Goal: Find specific page/section: Find specific page/section

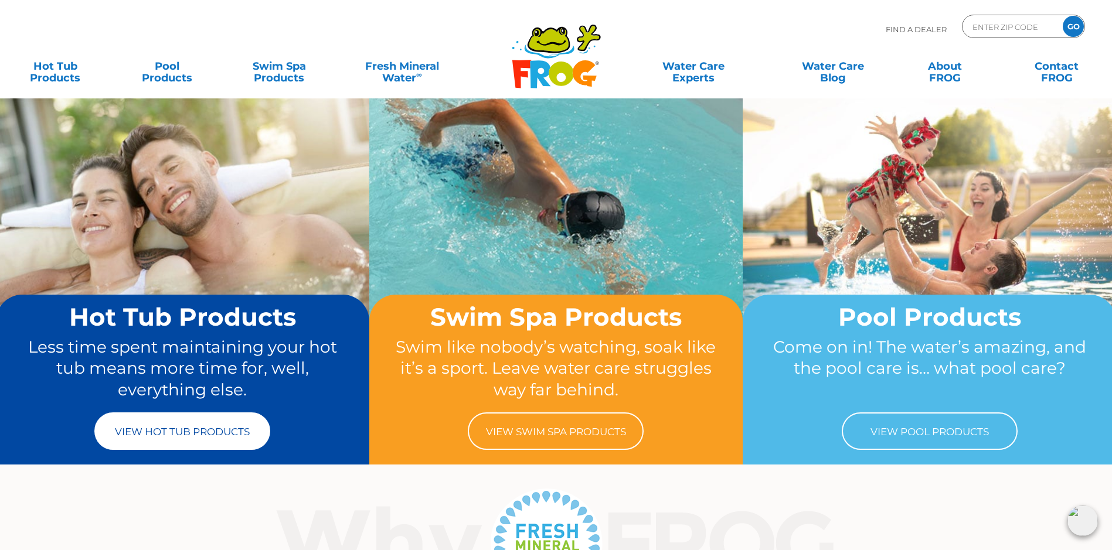
click at [154, 436] on link "View Hot Tub Products" at bounding box center [182, 432] width 176 height 38
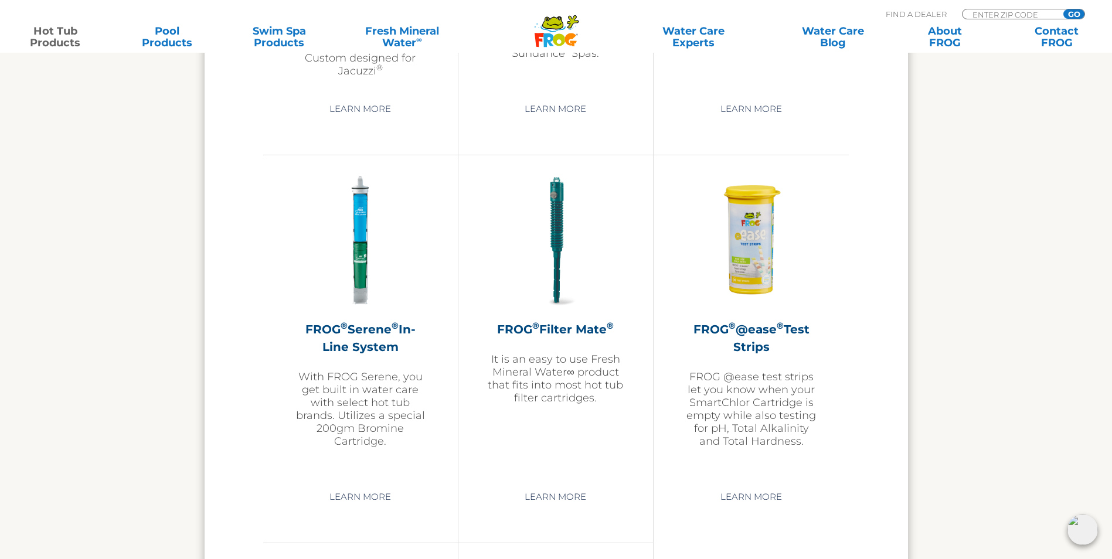
scroll to position [2345, 0]
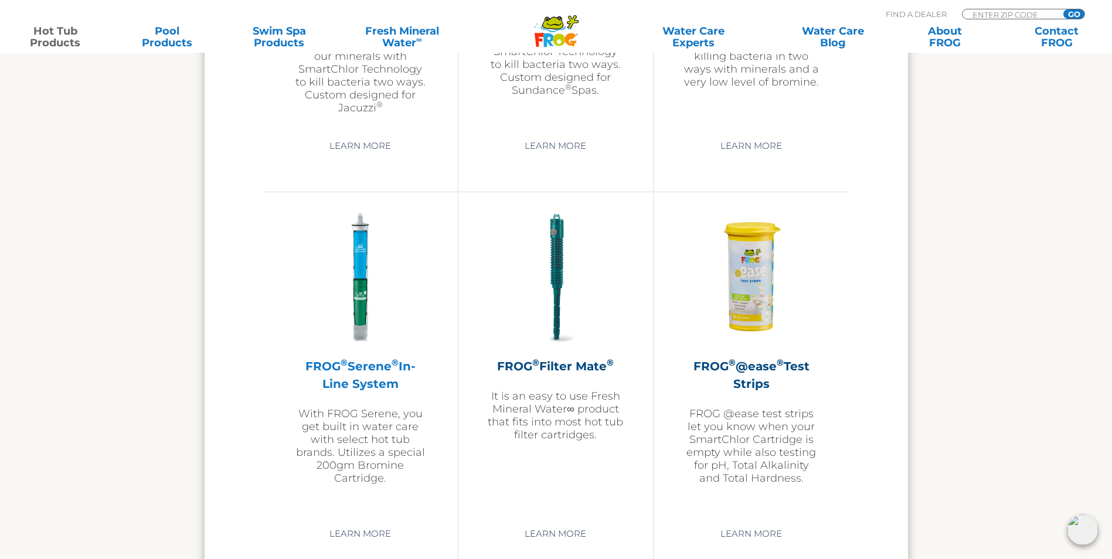
click at [348, 451] on p "With FROG Serene, you get built in water care with select hot tub brands. Utili…" at bounding box center [361, 445] width 136 height 77
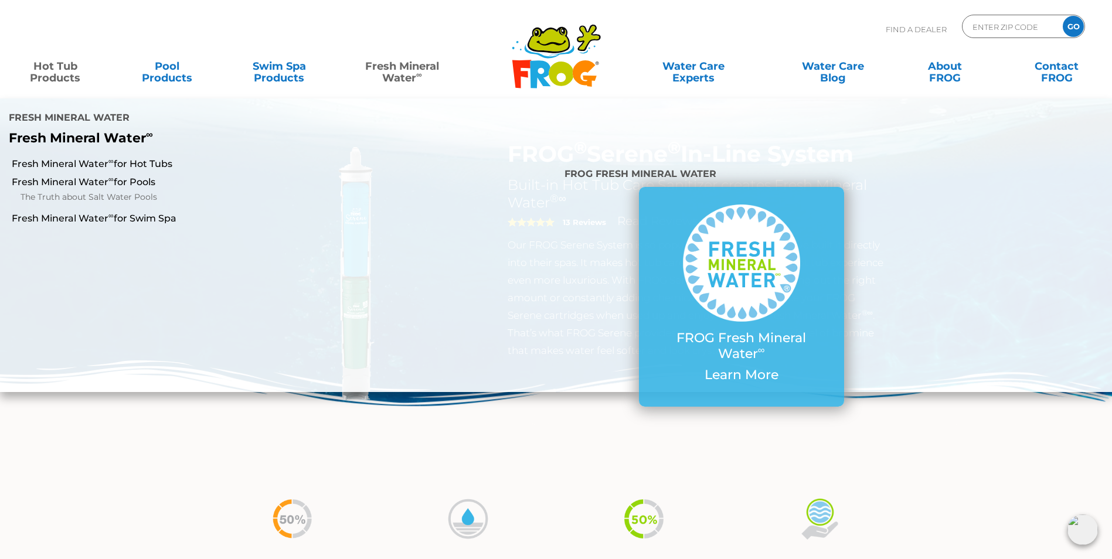
click at [404, 74] on link "Fresh Mineral Water ∞" at bounding box center [402, 66] width 109 height 23
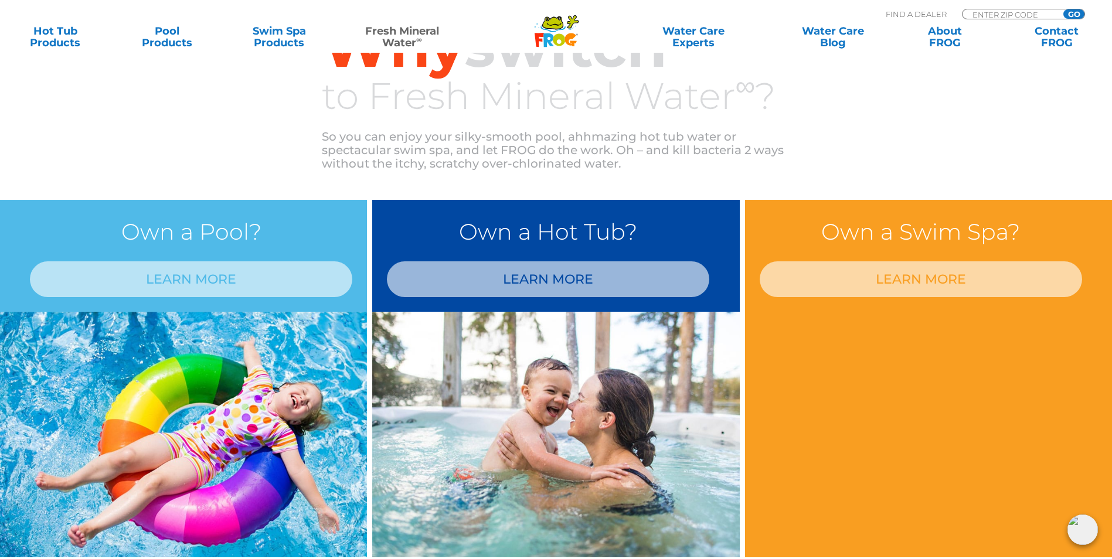
scroll to position [838, 0]
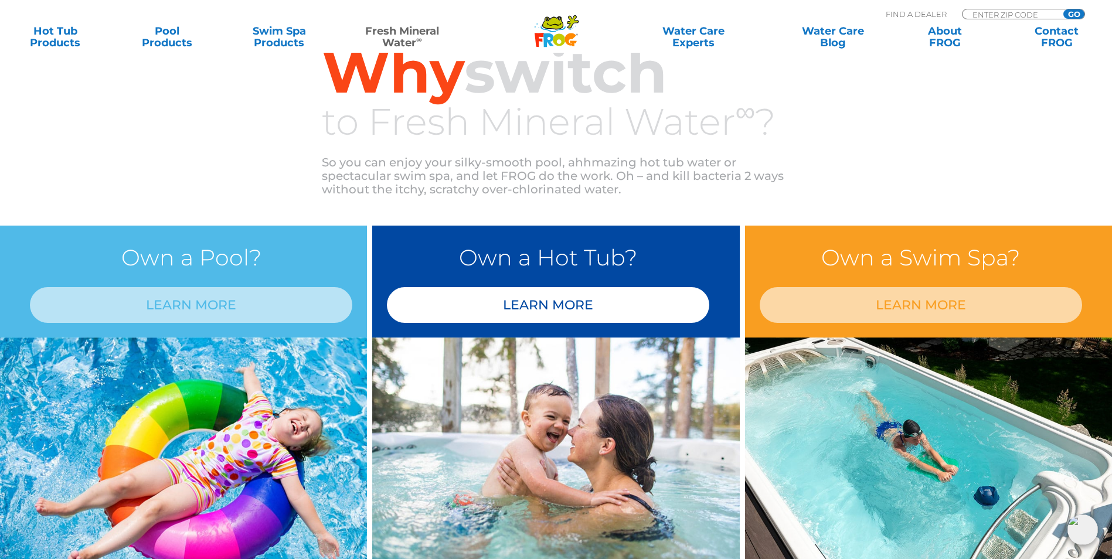
click at [507, 306] on link "LEARN MORE" at bounding box center [548, 305] width 322 height 36
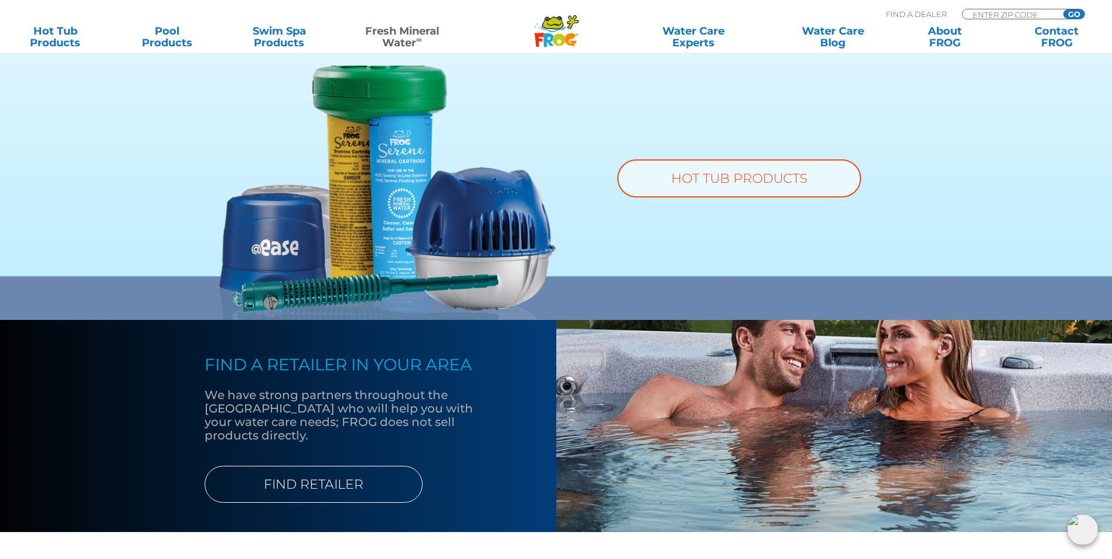
scroll to position [886, 0]
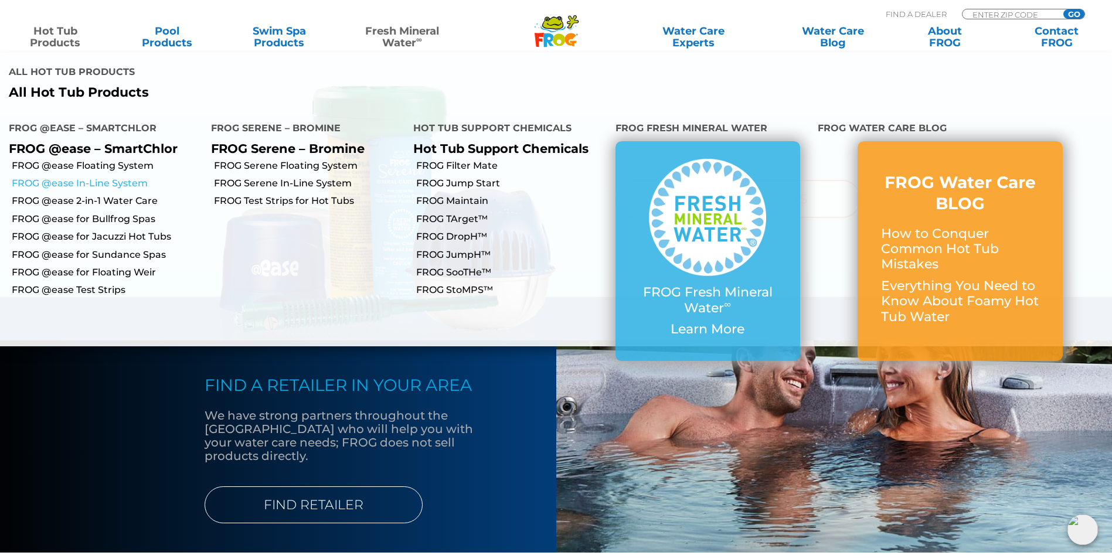
click at [56, 177] on link "FROG @ease In-Line System" at bounding box center [107, 183] width 191 height 13
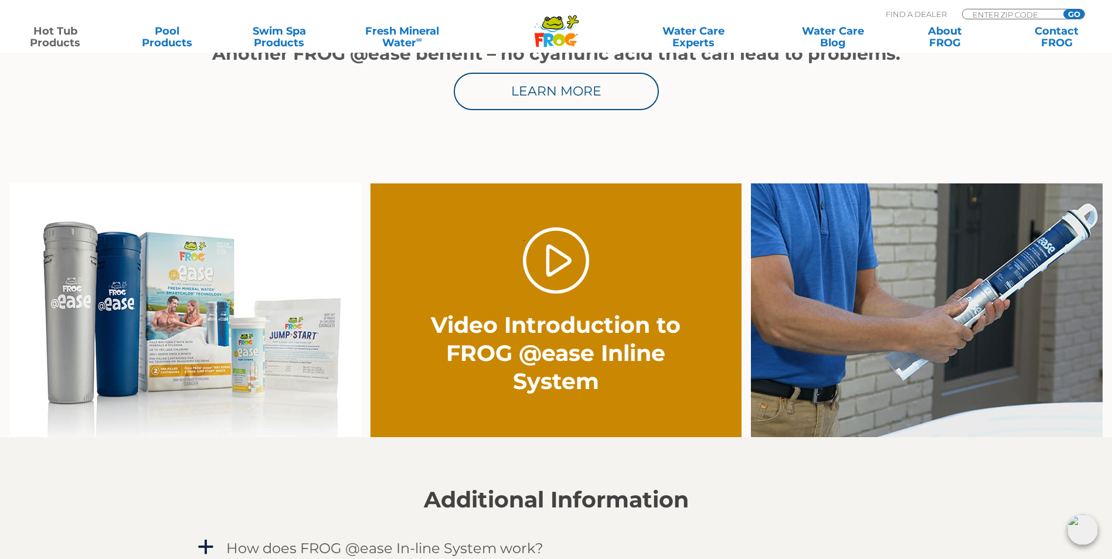
scroll to position [762, 0]
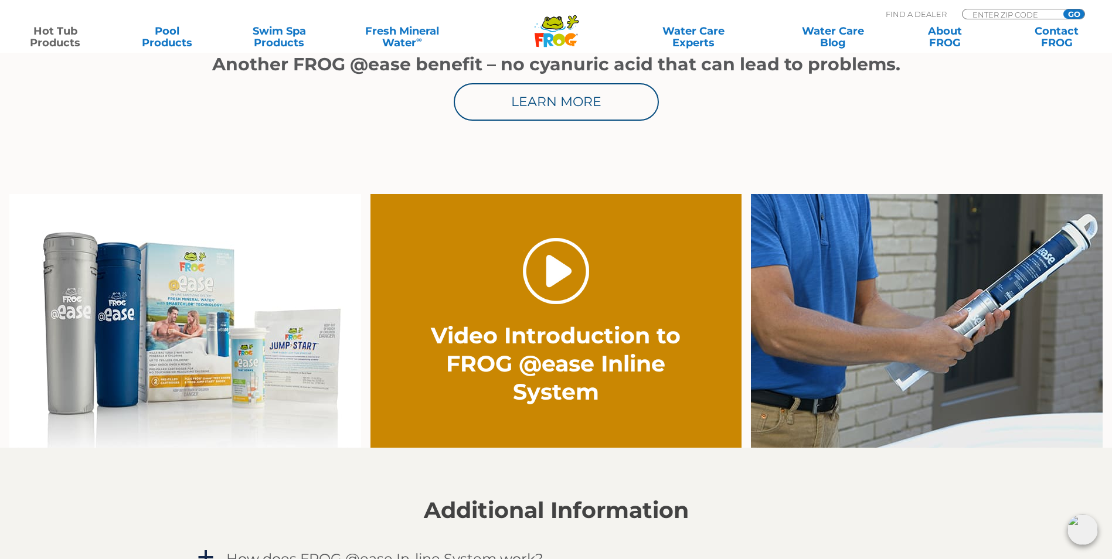
click at [562, 268] on link "." at bounding box center [556, 271] width 66 height 66
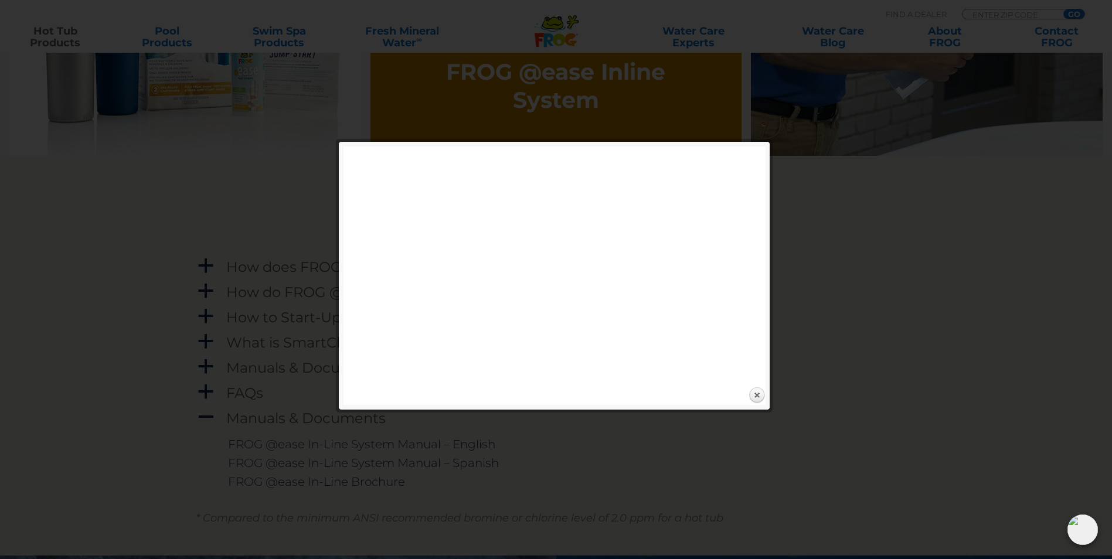
scroll to position [1055, 0]
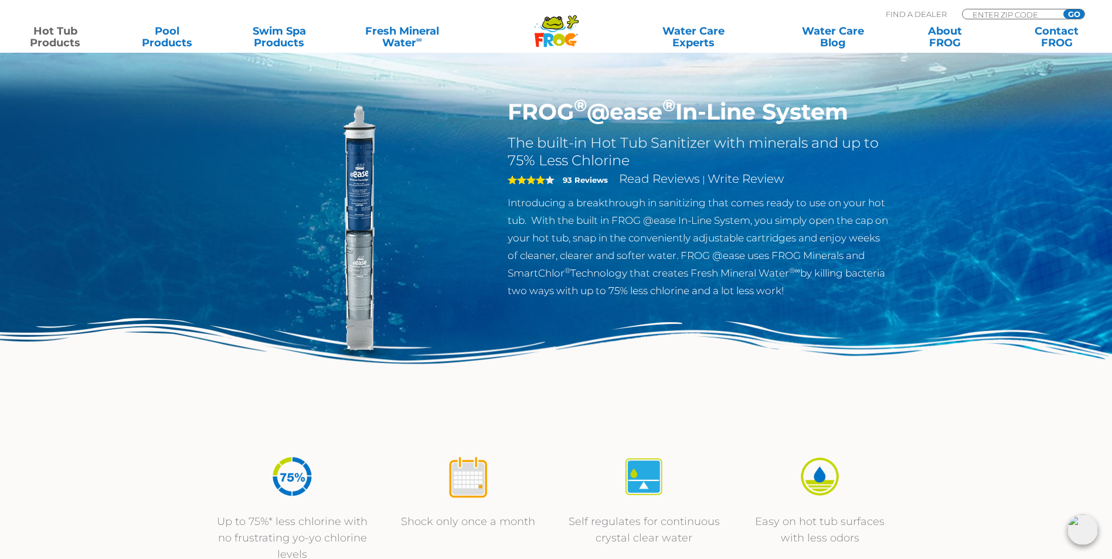
scroll to position [0, 0]
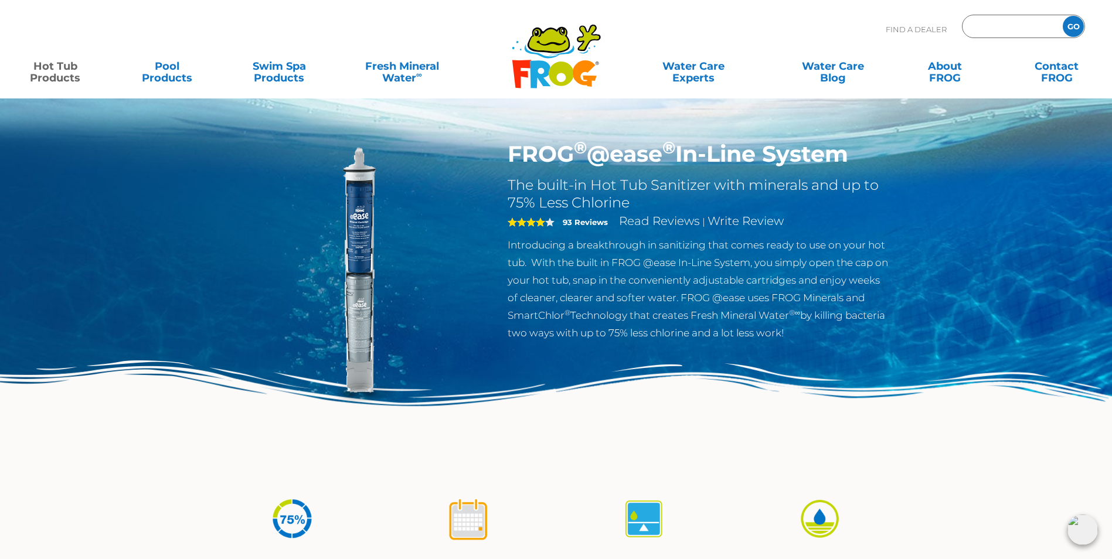
click at [977, 28] on input "Zip Code Form" at bounding box center [1010, 26] width 79 height 17
type input "38611"
click at [1072, 26] on input "GO" at bounding box center [1073, 26] width 21 height 21
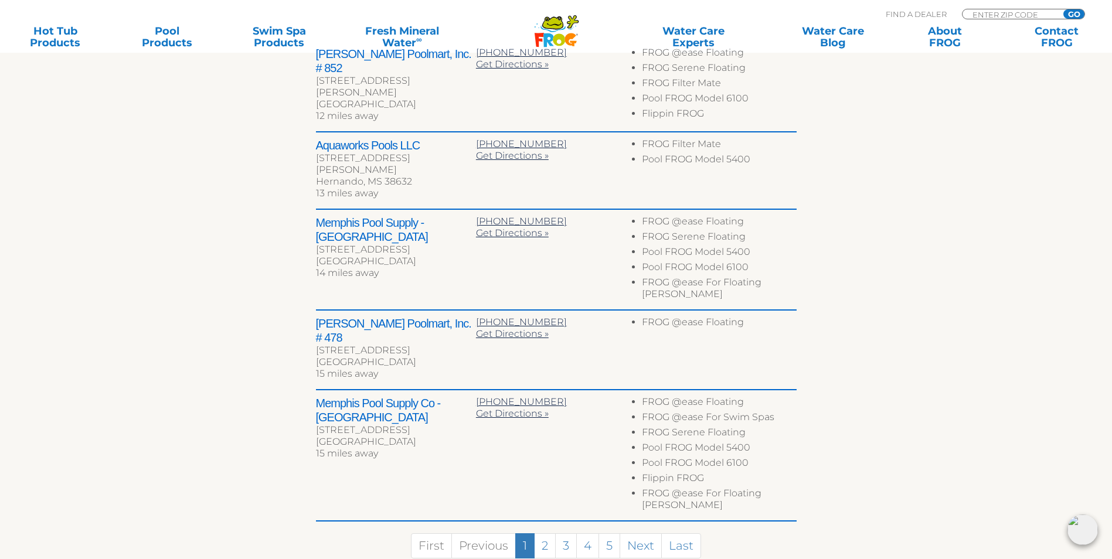
scroll to position [586, 0]
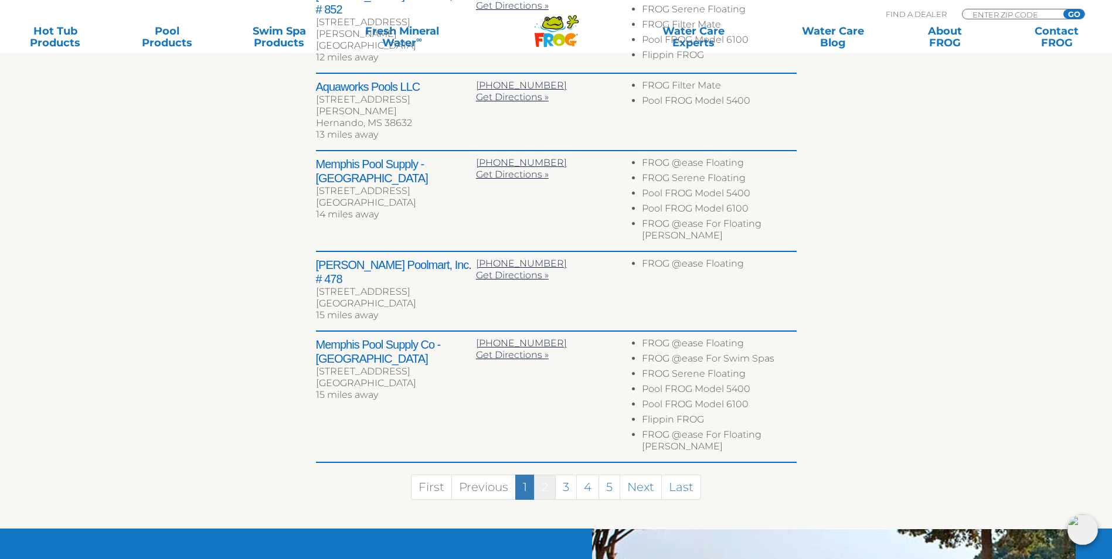
click at [545, 475] on link "2" at bounding box center [545, 487] width 22 height 25
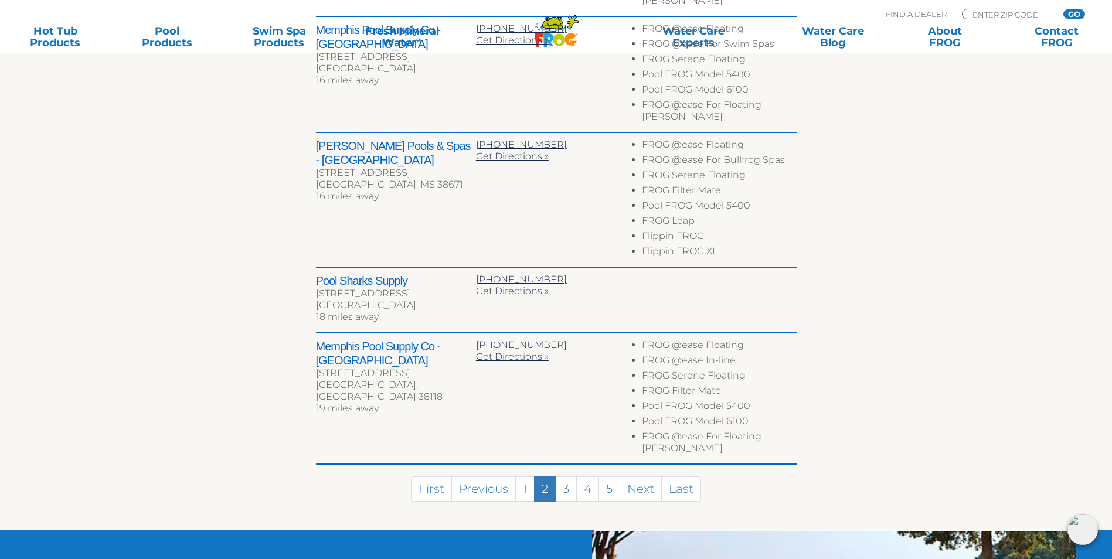
scroll to position [671, 0]
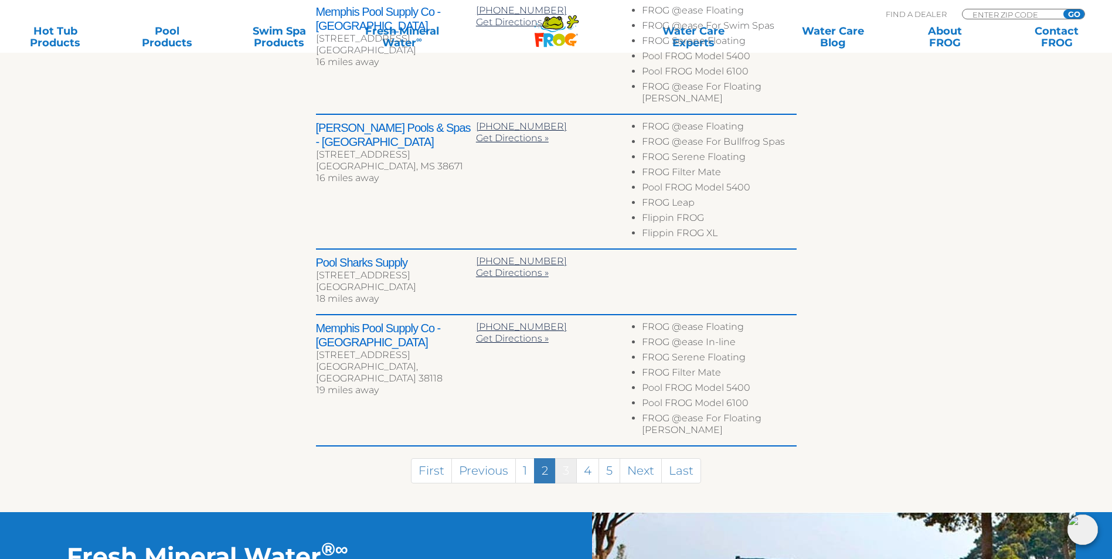
click at [567, 458] on link "3" at bounding box center [566, 470] width 22 height 25
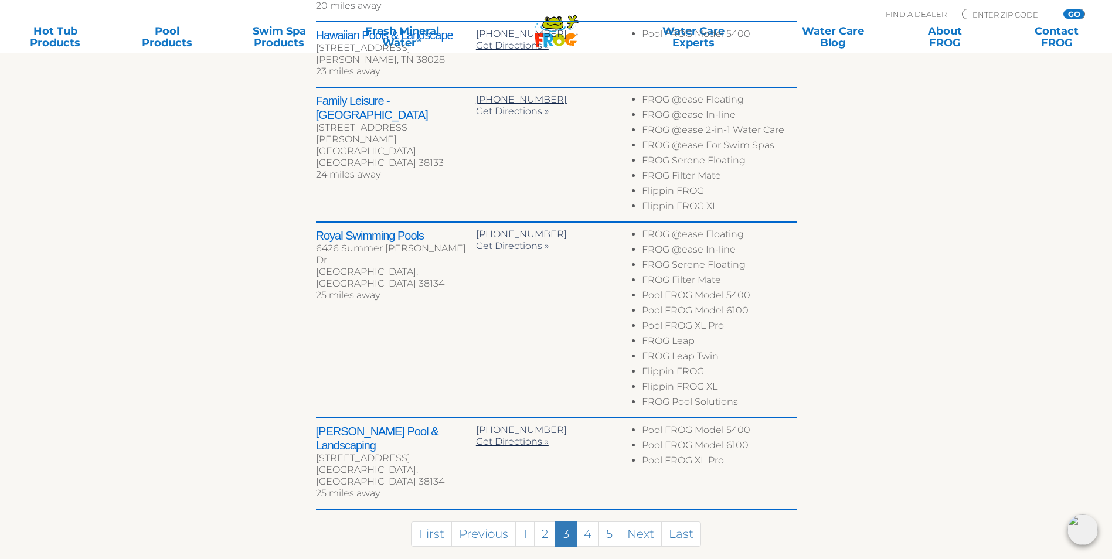
scroll to position [802, 0]
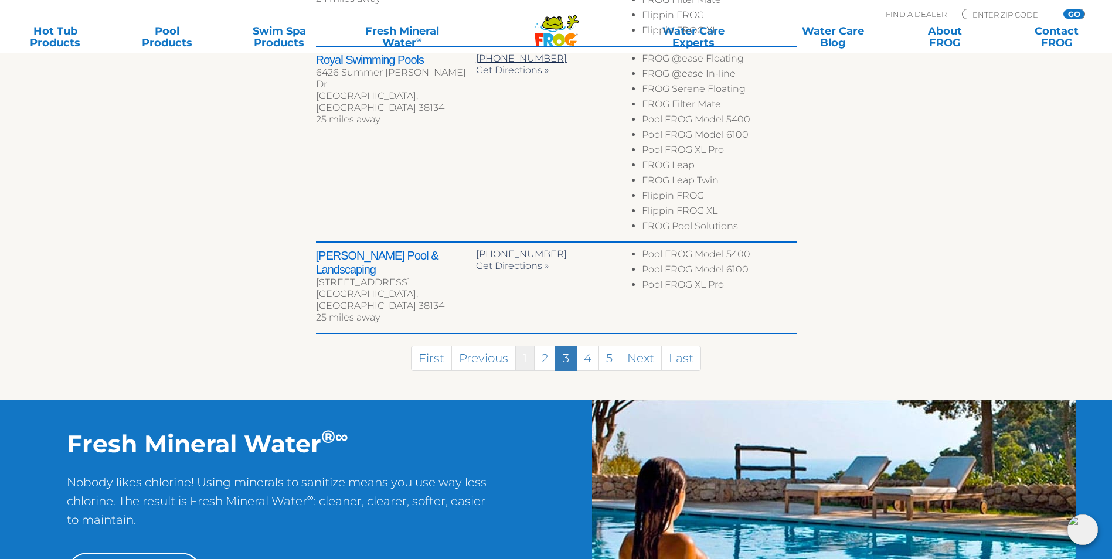
click at [525, 346] on link "1" at bounding box center [524, 358] width 19 height 25
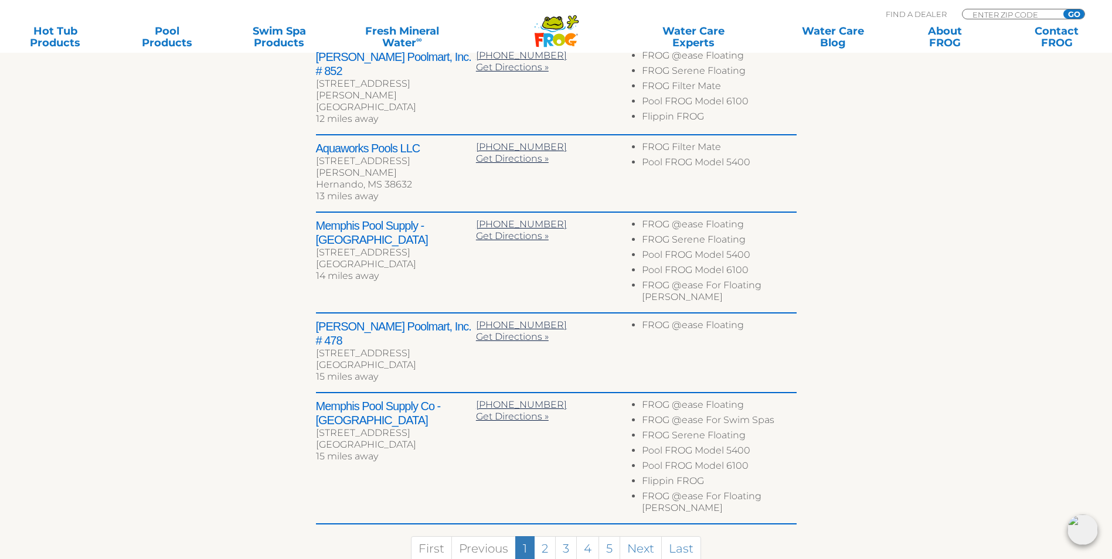
scroll to position [528, 0]
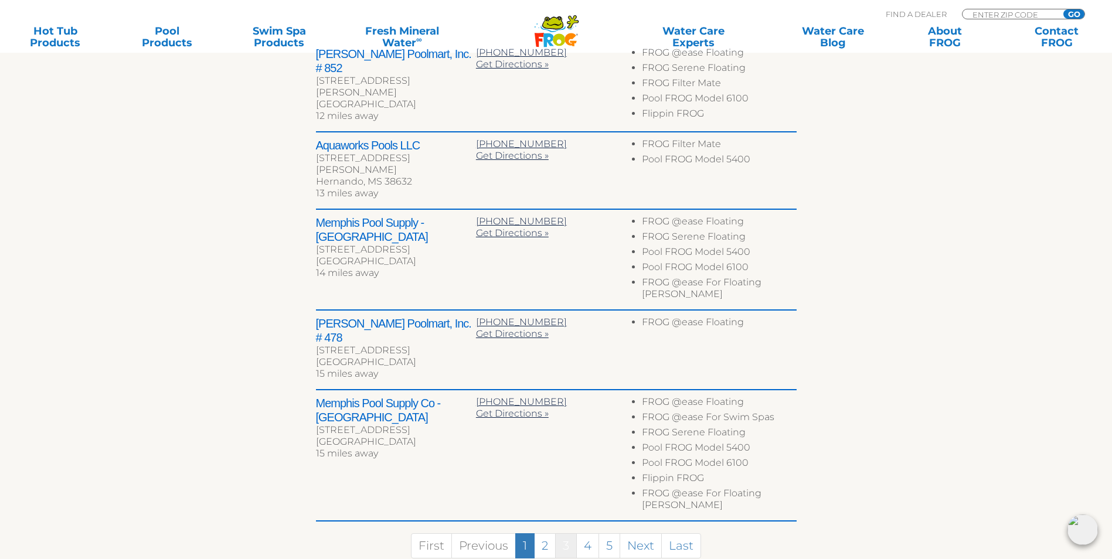
click at [566, 533] on link "3" at bounding box center [566, 545] width 22 height 25
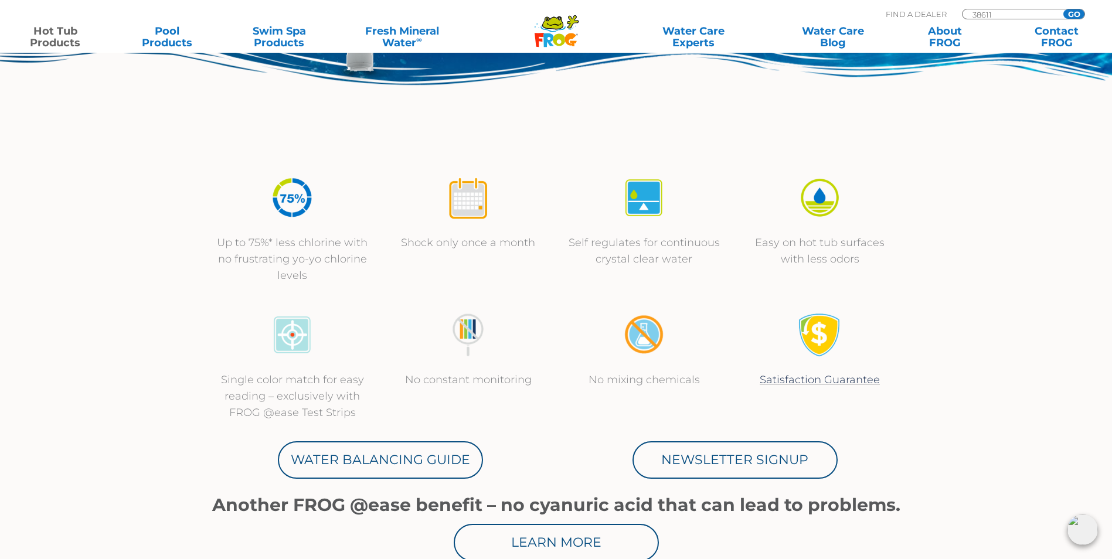
scroll to position [352, 0]
